Goal: Browse casually

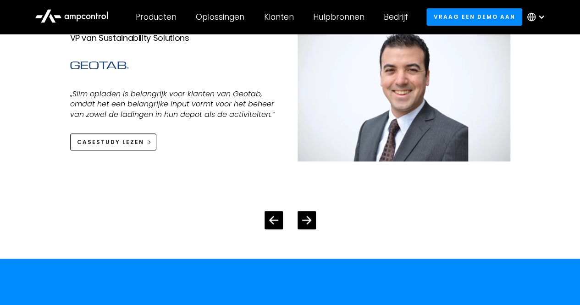
scroll to position [1881, 0]
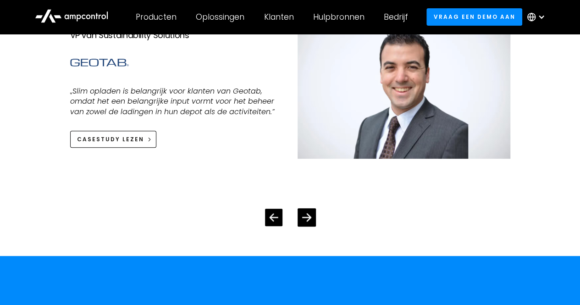
click at [266, 220] on div "Previous slide" at bounding box center [273, 217] width 17 height 17
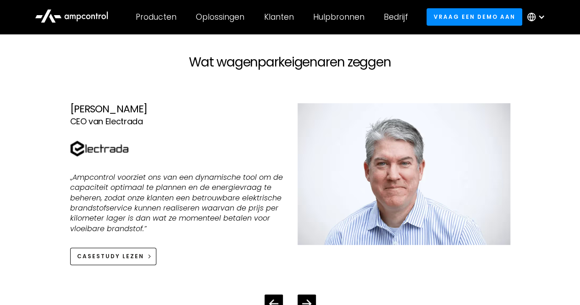
scroll to position [1789, 0]
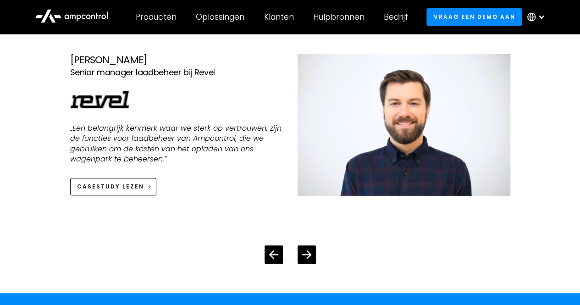
scroll to position [1829, 0]
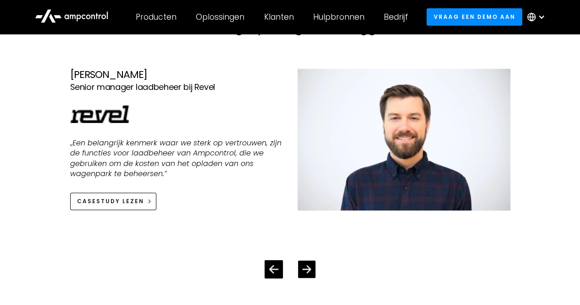
click at [299, 262] on div "Next slide" at bounding box center [306, 269] width 17 height 17
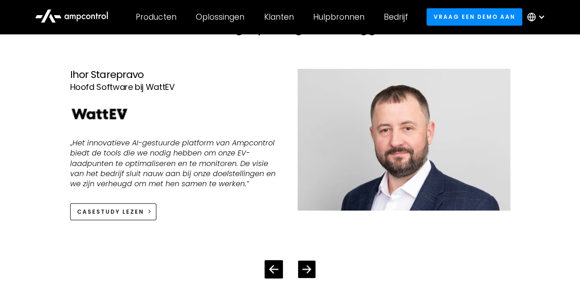
click at [306, 268] on icon "Next slide" at bounding box center [306, 269] width 9 height 8
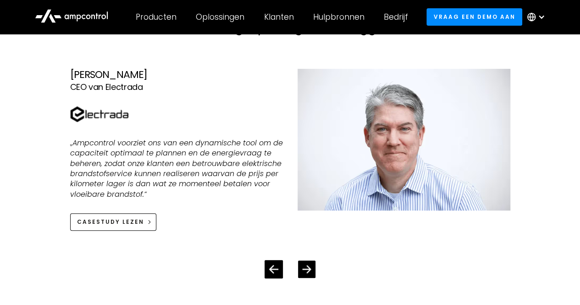
click at [306, 268] on icon "Next slide" at bounding box center [306, 269] width 9 height 8
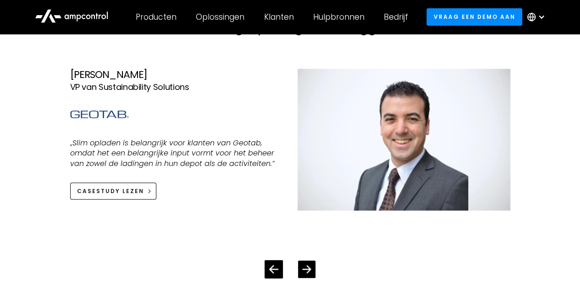
click at [306, 268] on icon "Next slide" at bounding box center [306, 269] width 9 height 8
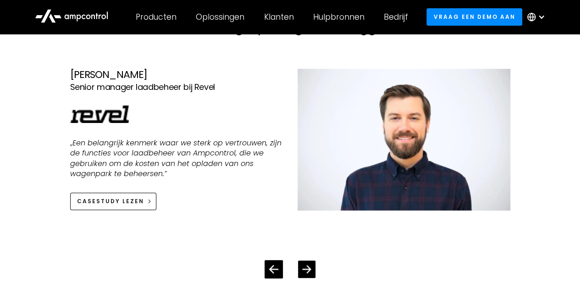
click at [306, 268] on icon "Next slide" at bounding box center [306, 269] width 9 height 8
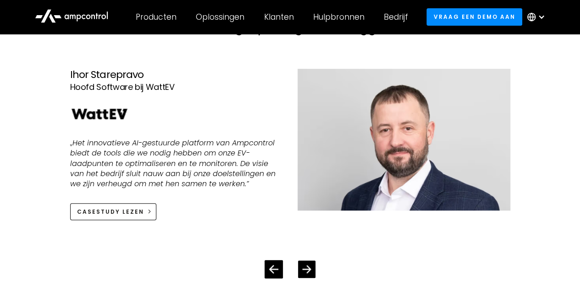
click at [306, 268] on icon "Next slide" at bounding box center [306, 269] width 9 height 8
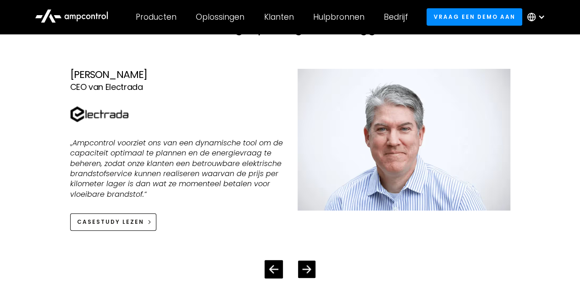
click at [306, 268] on icon "Next slide" at bounding box center [306, 269] width 9 height 8
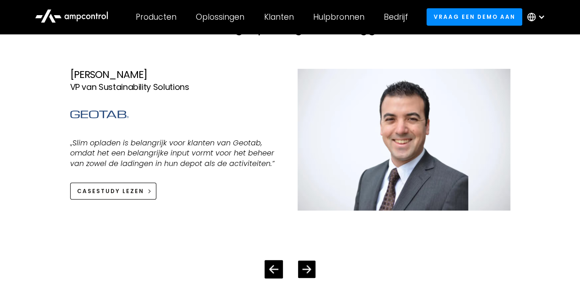
click at [306, 268] on icon "Next slide" at bounding box center [306, 269] width 9 height 8
